Goal: Find specific page/section: Find specific page/section

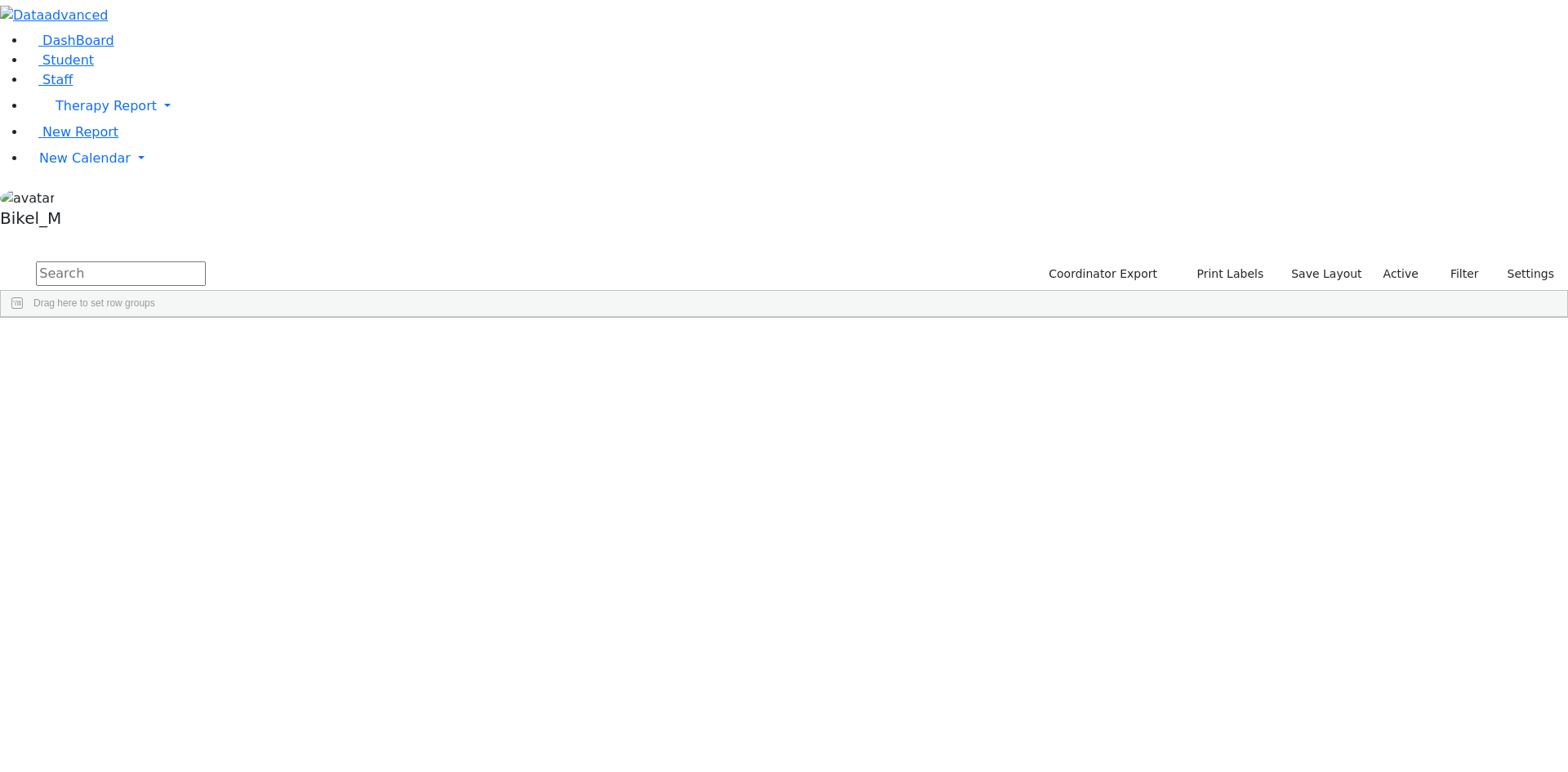
click at [206, 261] on input "text" at bounding box center [121, 273] width 169 height 24
click at [73, 87] on link "Staff" at bounding box center [49, 80] width 46 height 15
click at [206, 261] on input "text" at bounding box center [121, 273] width 169 height 24
type input "esth"
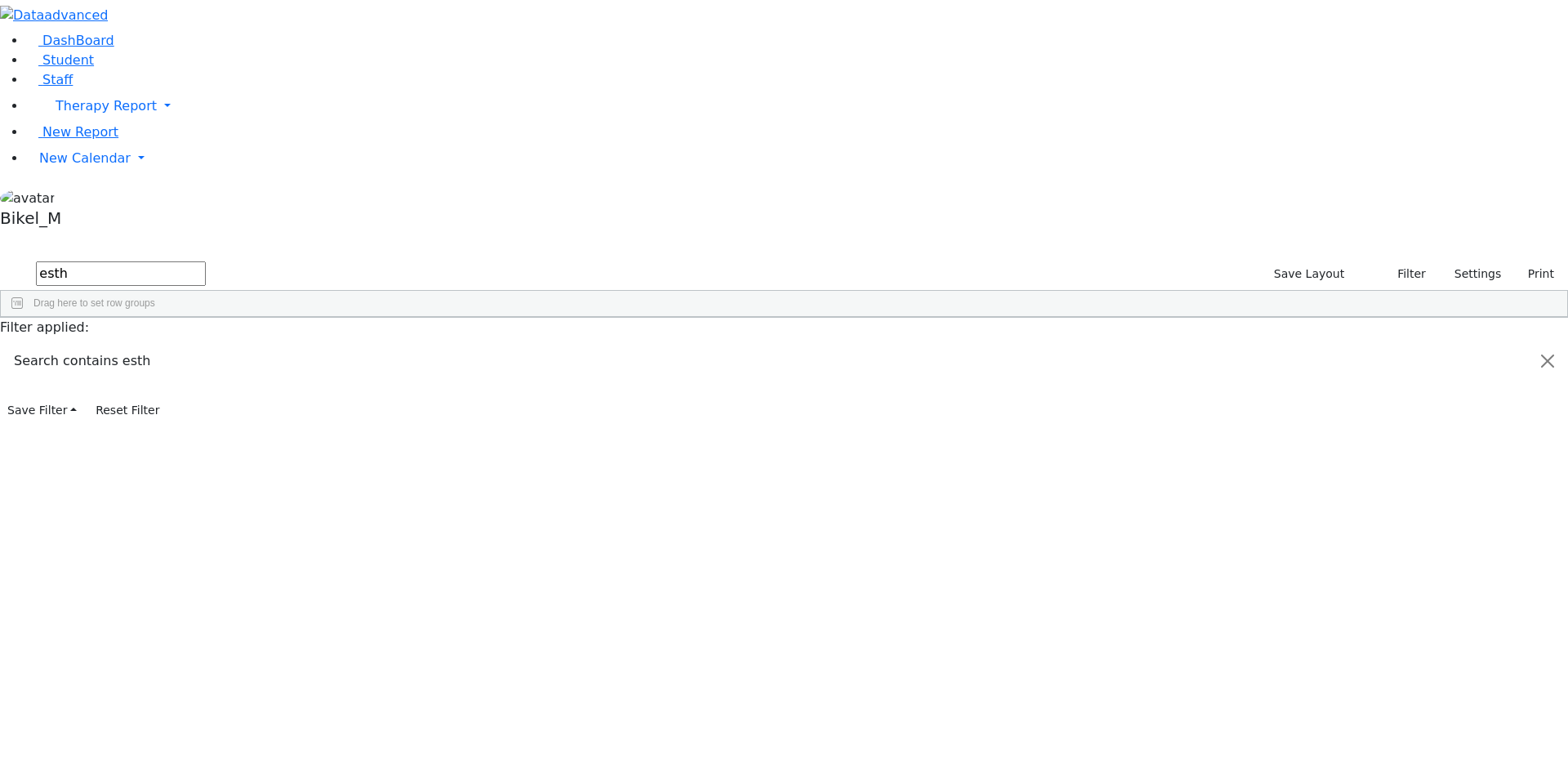
click at [189, 413] on div "Golombeck" at bounding box center [140, 424] width 96 height 23
